Goal: Information Seeking & Learning: Learn about a topic

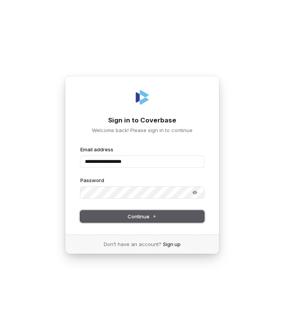
click at [130, 214] on span "Continue" at bounding box center [142, 216] width 29 height 7
type input "**********"
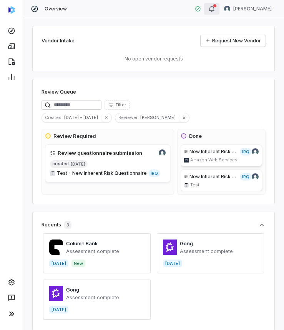
click at [213, 10] on icon "button" at bounding box center [212, 9] width 6 height 6
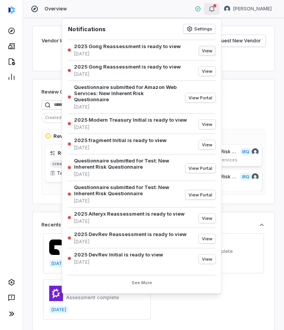
click at [209, 51] on button "View" at bounding box center [207, 50] width 17 height 9
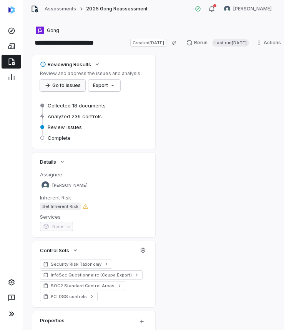
click at [65, 87] on button "Go to issues" at bounding box center [62, 86] width 45 height 12
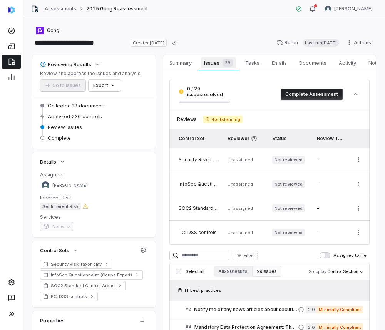
click at [216, 65] on span "Issues 29" at bounding box center [218, 62] width 35 height 11
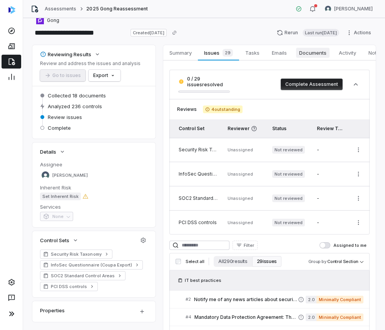
click at [284, 58] on link "Documents Documents" at bounding box center [313, 52] width 40 height 15
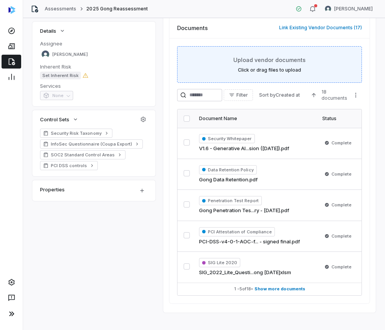
scroll to position [138, 0]
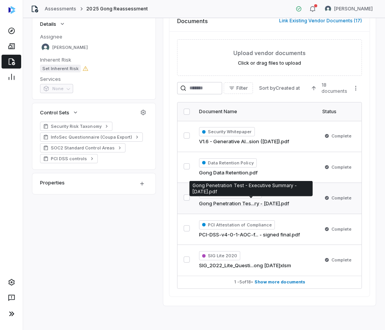
click at [245, 196] on span "Penetration Test Report" at bounding box center [230, 193] width 63 height 9
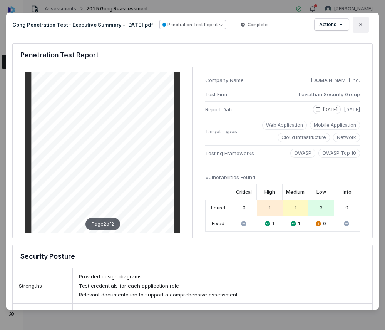
click at [284, 23] on icon "button" at bounding box center [361, 25] width 6 height 6
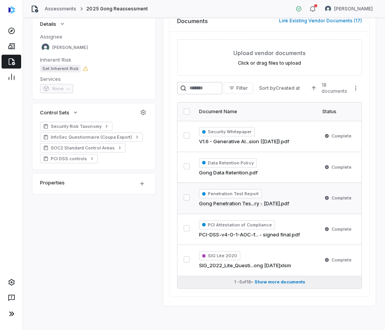
click at [266, 283] on span "Show more documents" at bounding box center [279, 282] width 51 height 6
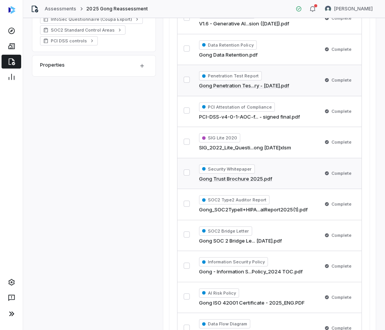
scroll to position [257, 0]
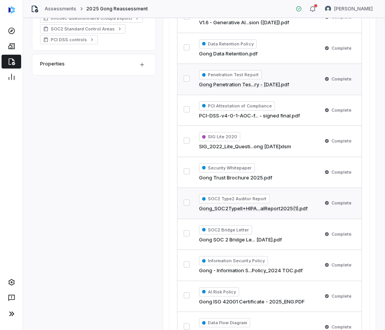
click at [244, 212] on td "SOC2 Type2 Auditor Report Gong_SOC2TypeII+HIPA...alReport2025(1).pdf" at bounding box center [255, 203] width 123 height 31
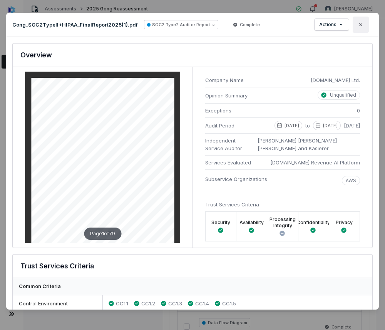
click at [284, 23] on icon "button" at bounding box center [361, 25] width 6 height 6
